Goal: Task Accomplishment & Management: Use online tool/utility

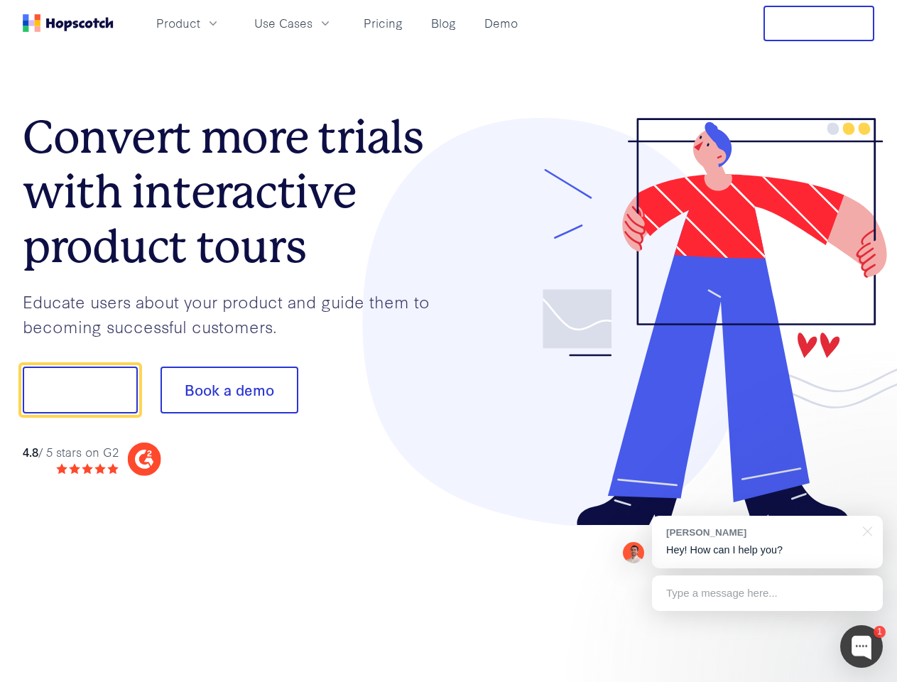
click at [449, 341] on div at bounding box center [662, 322] width 426 height 408
click at [200, 23] on span "Product" at bounding box center [178, 23] width 44 height 18
click at [312, 23] on span "Use Cases" at bounding box center [283, 23] width 58 height 18
click at [819, 23] on button "Free Trial" at bounding box center [818, 24] width 111 height 36
click at [80, 390] on button "Show me!" at bounding box center [80, 389] width 115 height 47
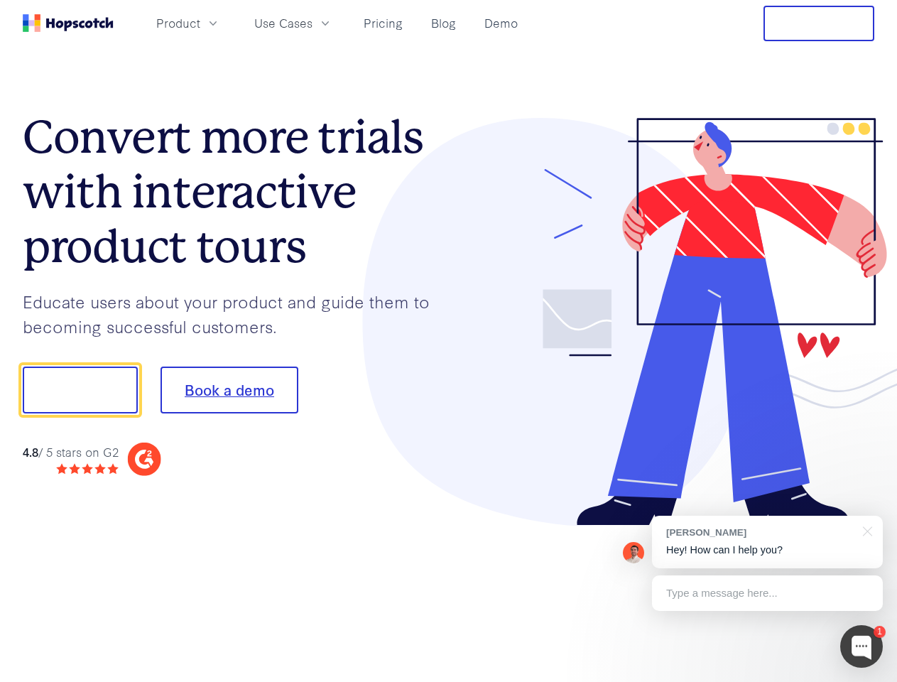
click at [229, 390] on button "Book a demo" at bounding box center [229, 389] width 138 height 47
click at [861, 646] on div at bounding box center [861, 646] width 43 height 43
click at [767, 542] on div "[PERSON_NAME] Hey! How can I help you?" at bounding box center [767, 542] width 231 height 53
click at [865, 530] on div at bounding box center [749, 483] width 266 height 283
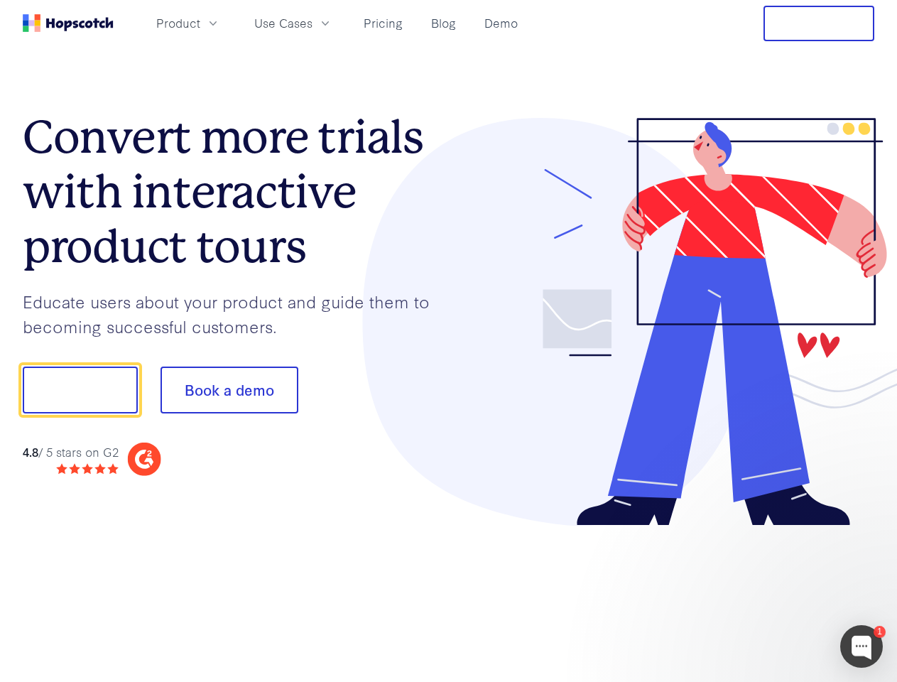
click at [767, 593] on div at bounding box center [749, 483] width 266 height 283
